Goal: Transaction & Acquisition: Purchase product/service

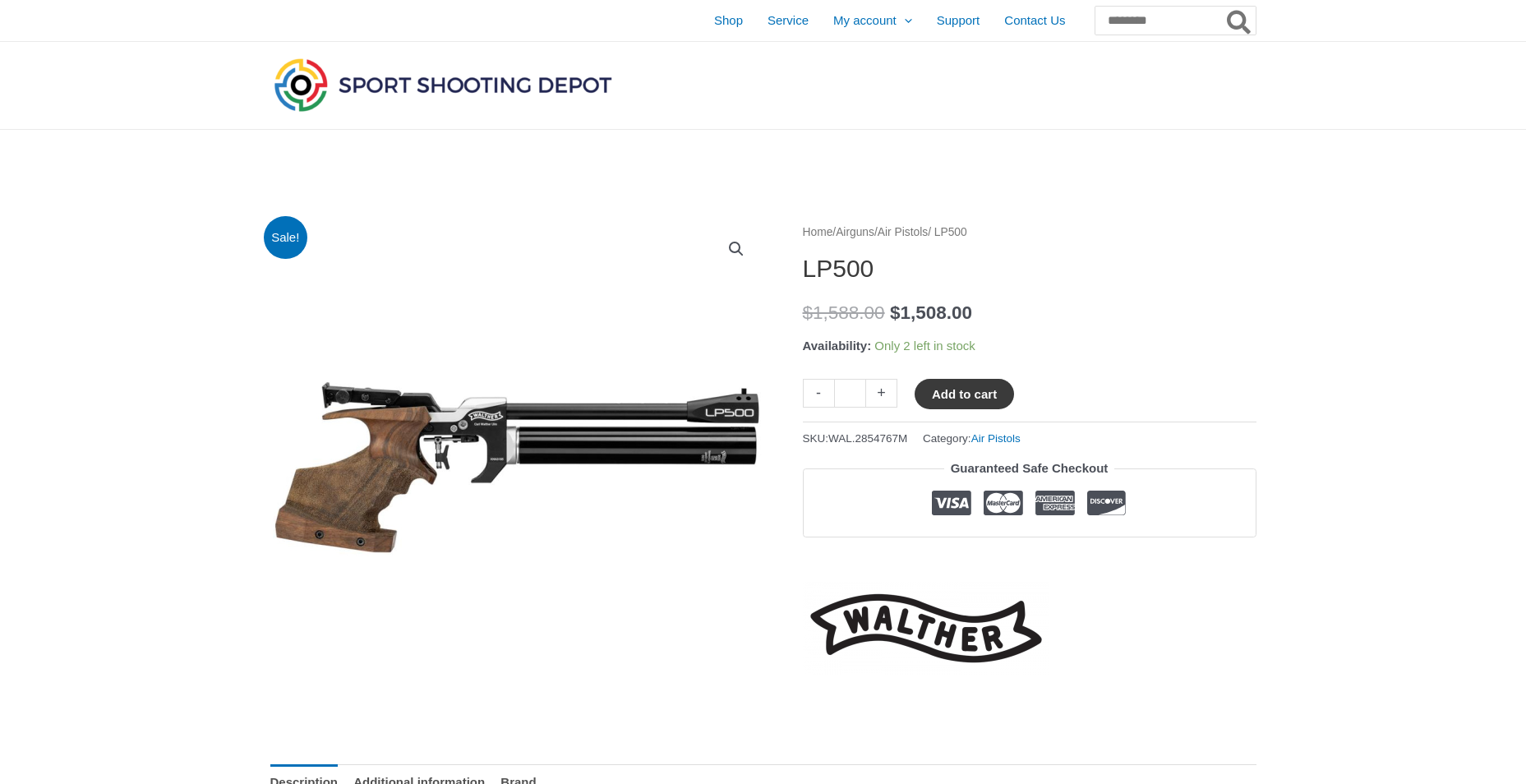
click at [977, 396] on button "Add to cart" at bounding box center [964, 394] width 99 height 30
click at [1089, 398] on link "View cart" at bounding box center [1063, 392] width 60 height 28
